Goal: Check status: Check status

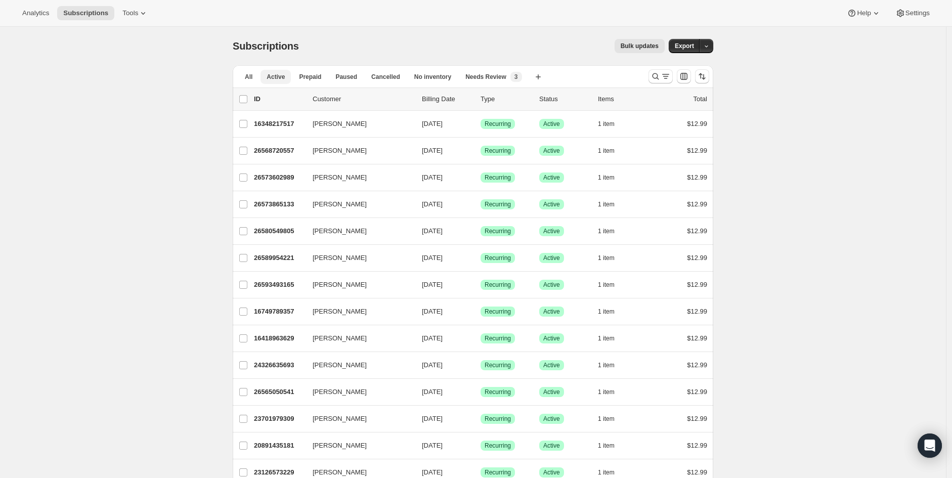
click at [285, 76] on span "Active" at bounding box center [276, 77] width 18 height 8
click at [253, 76] on span "All" at bounding box center [249, 77] width 8 height 8
click at [272, 76] on span "Active" at bounding box center [276, 77] width 18 height 8
click at [272, 78] on span "Active" at bounding box center [276, 77] width 18 height 8
